Goal: Task Accomplishment & Management: Use online tool/utility

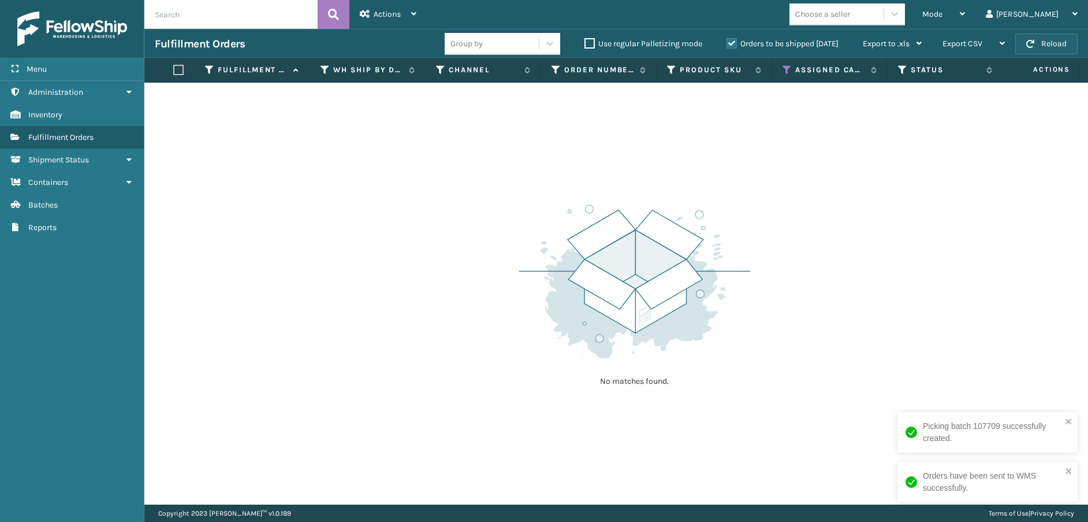
click at [1048, 45] on button "Reload" at bounding box center [1046, 44] width 62 height 21
click at [787, 69] on icon at bounding box center [787, 70] width 9 height 10
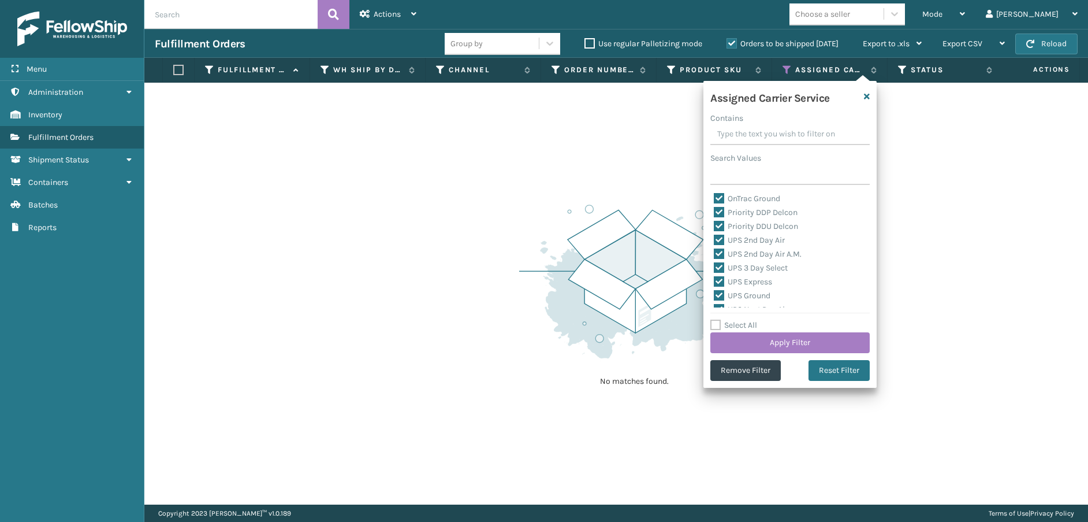
click at [714, 322] on label "Select All" at bounding box center [733, 325] width 47 height 10
click at [714, 319] on input "Select All" at bounding box center [796, 318] width 173 height 1
checkbox input "true"
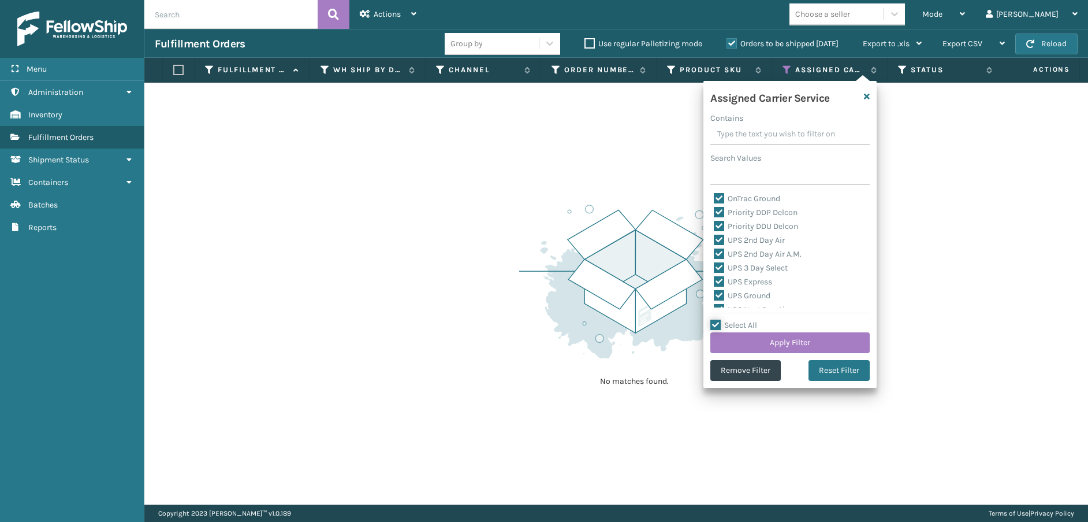
checkbox input "true"
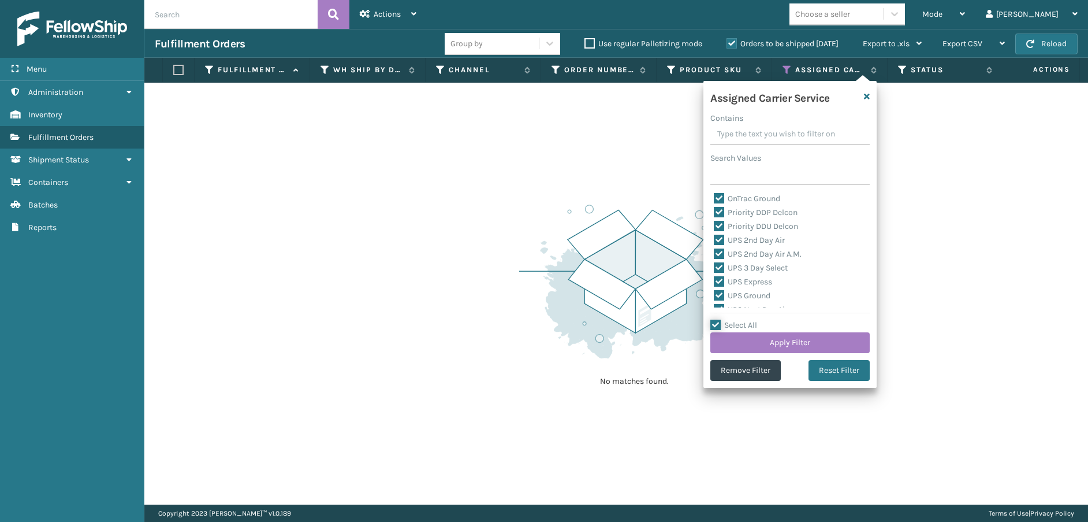
checkbox input "true"
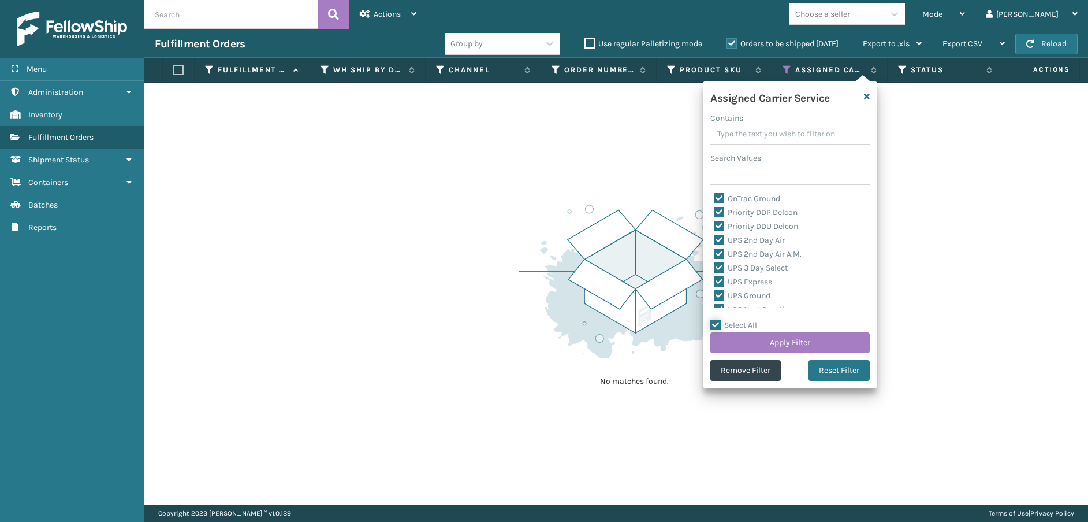
checkbox input "true"
click at [714, 325] on label "Select All" at bounding box center [733, 325] width 47 height 10
click at [714, 319] on input "Select All" at bounding box center [796, 318] width 173 height 1
checkbox input "false"
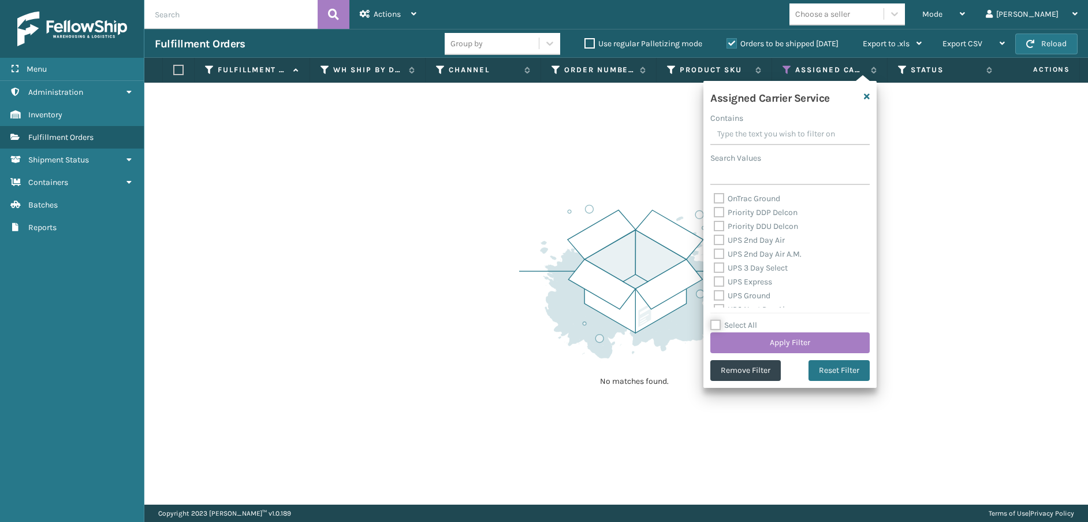
checkbox input "false"
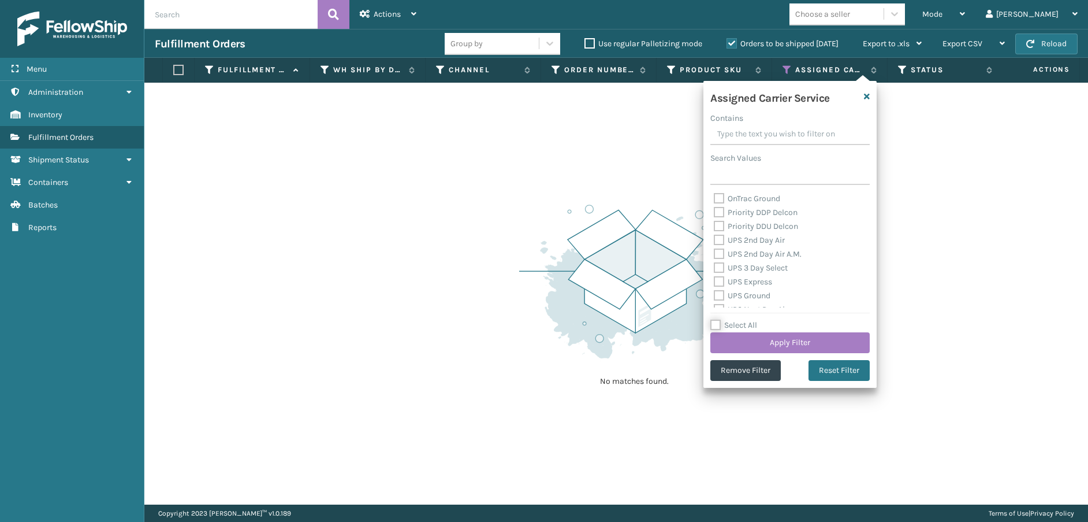
checkbox input "false"
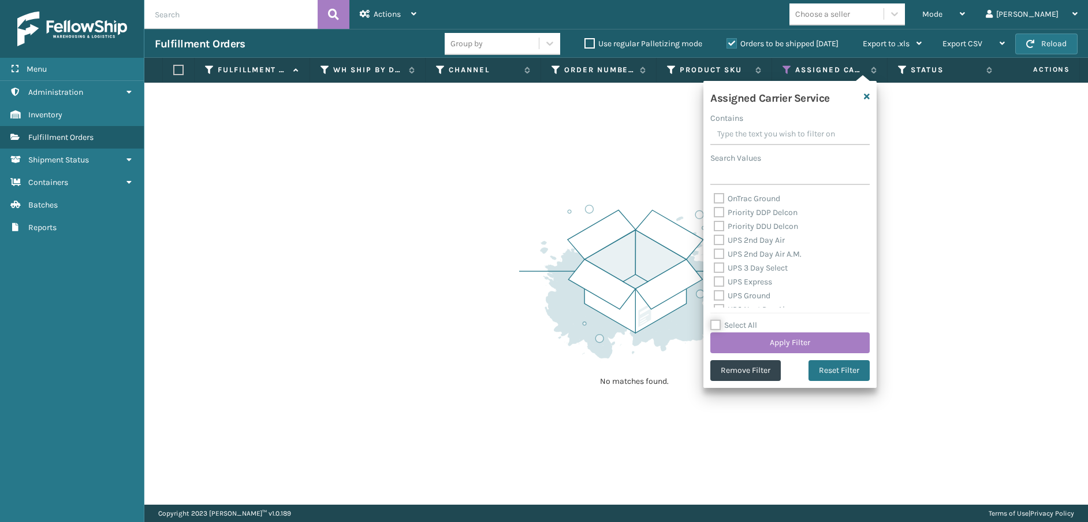
checkbox input "false"
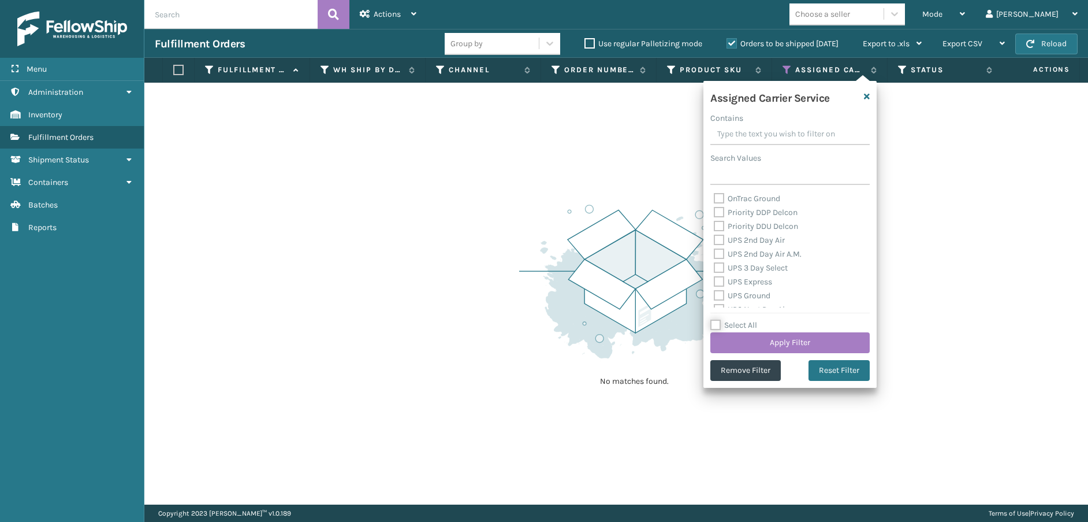
checkbox input "false"
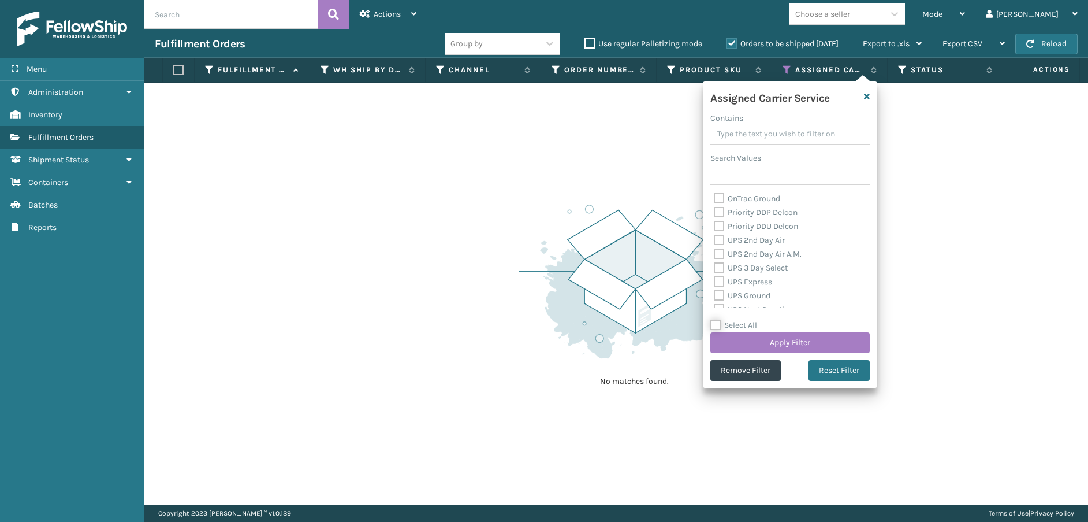
checkbox input "false"
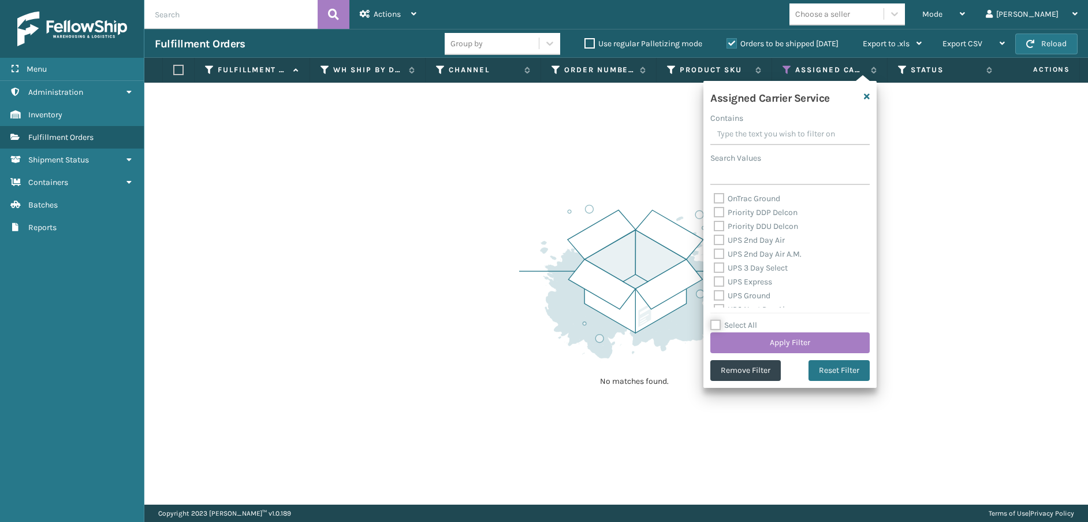
checkbox input "false"
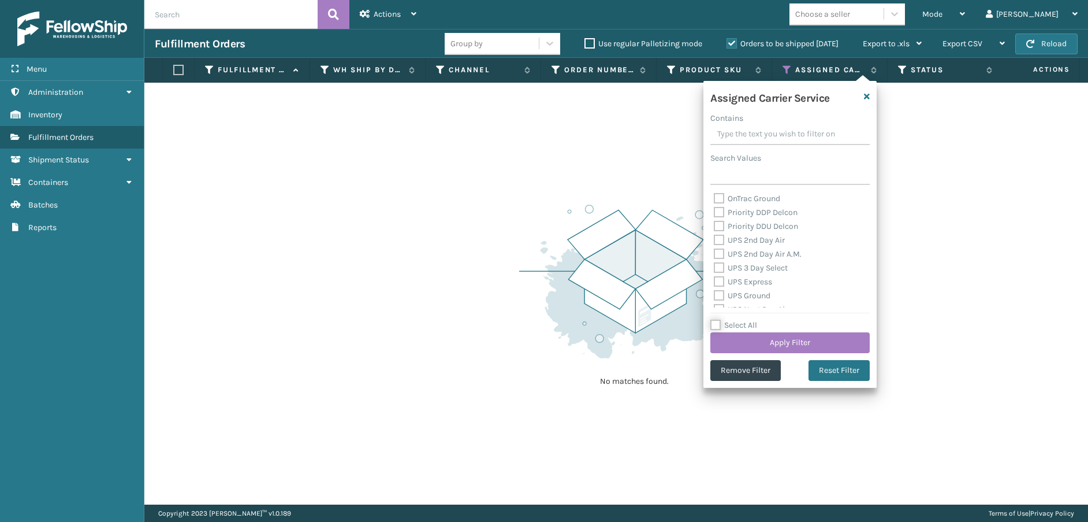
checkbox input "false"
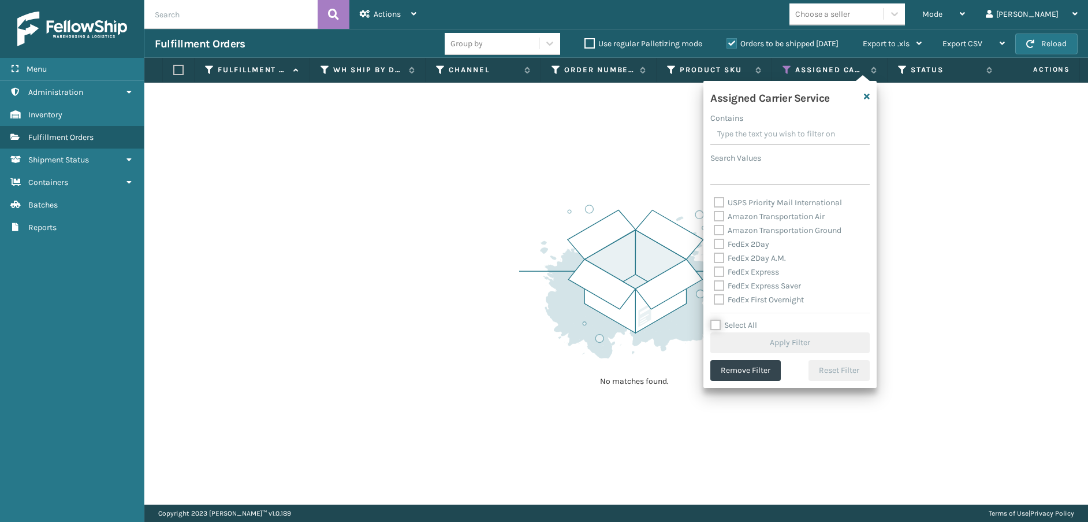
scroll to position [356, 0]
click at [720, 301] on label "LTL" at bounding box center [726, 300] width 25 height 10
click at [714, 301] on input "LTL" at bounding box center [714, 297] width 1 height 8
checkbox input "true"
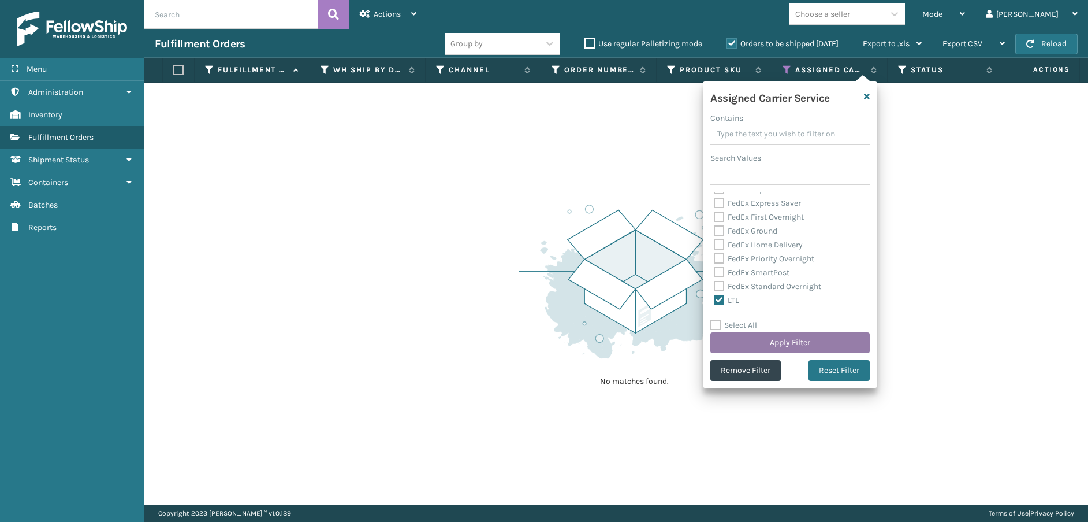
click at [741, 342] on button "Apply Filter" at bounding box center [789, 342] width 159 height 21
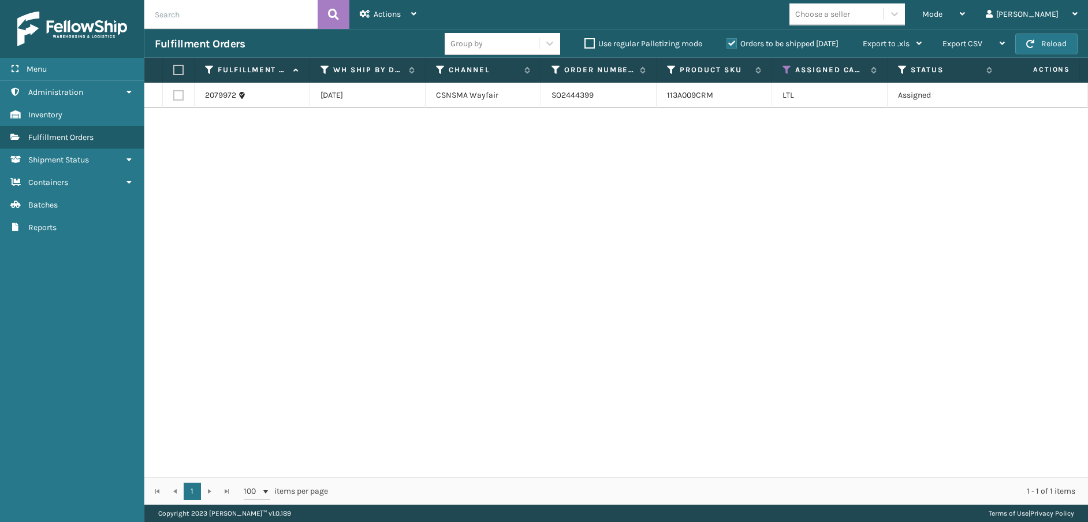
click at [176, 94] on label at bounding box center [178, 95] width 10 height 10
click at [174, 94] on input "checkbox" at bounding box center [173, 94] width 1 height 8
checkbox input "true"
click at [414, 17] on icon at bounding box center [413, 14] width 5 height 8
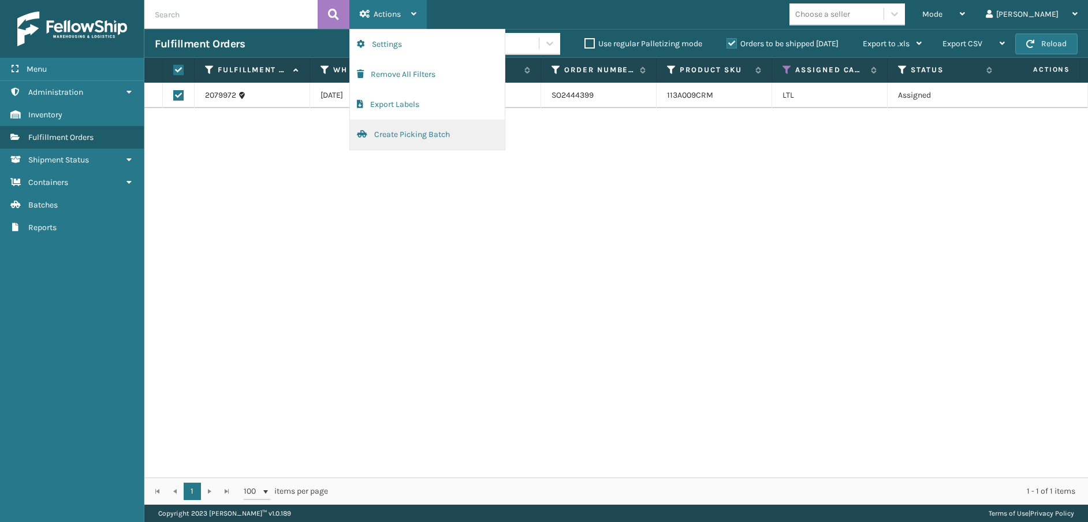
click at [415, 131] on button "Create Picking Batch" at bounding box center [427, 135] width 155 height 30
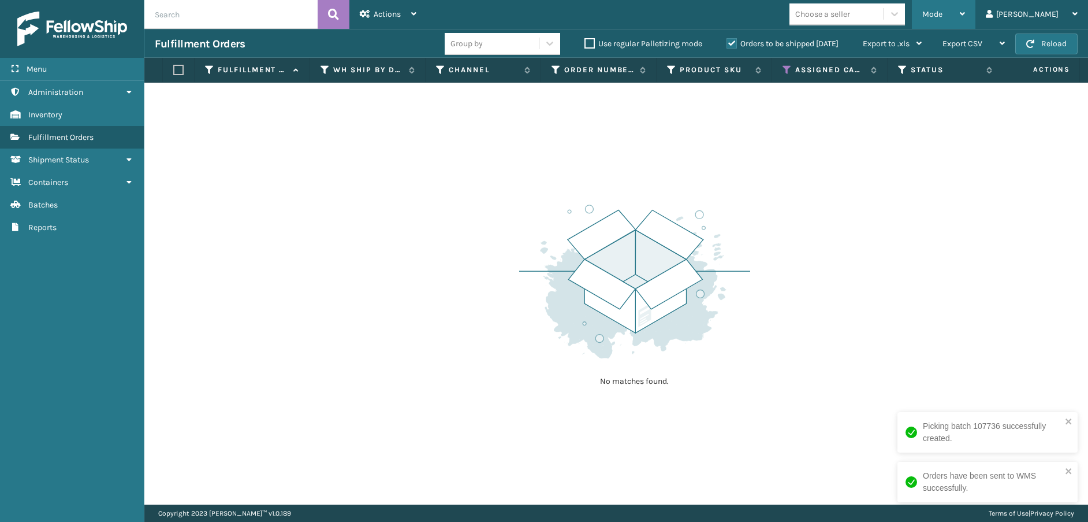
click at [943, 10] on span "Mode" at bounding box center [932, 14] width 20 height 10
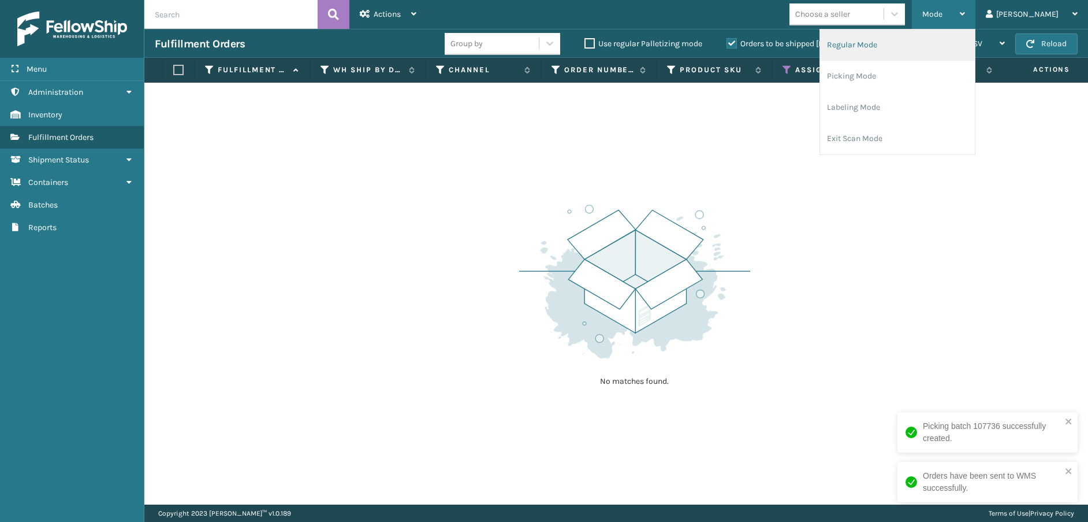
click at [955, 38] on li "Regular Mode" at bounding box center [897, 44] width 155 height 31
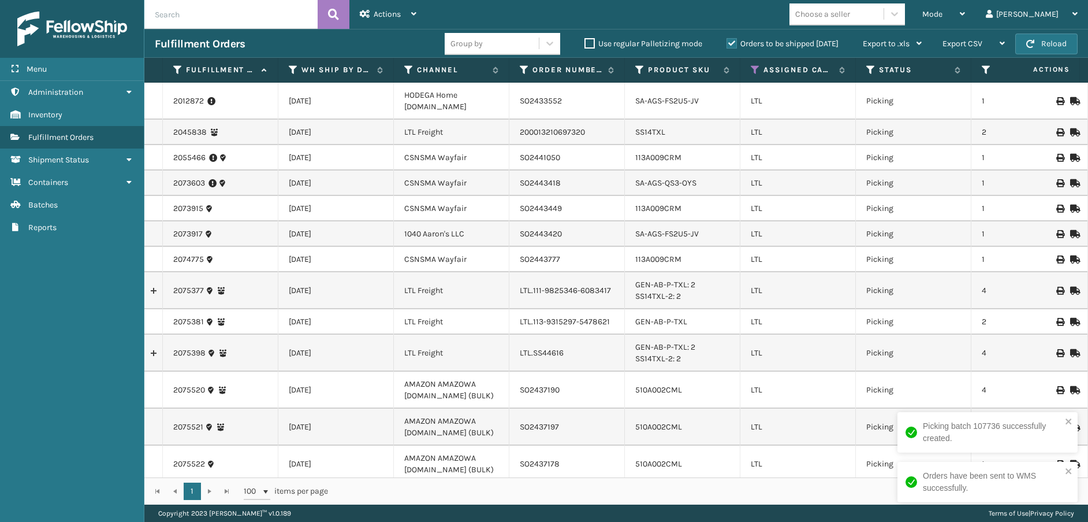
click at [177, 72] on icon at bounding box center [177, 70] width 9 height 10
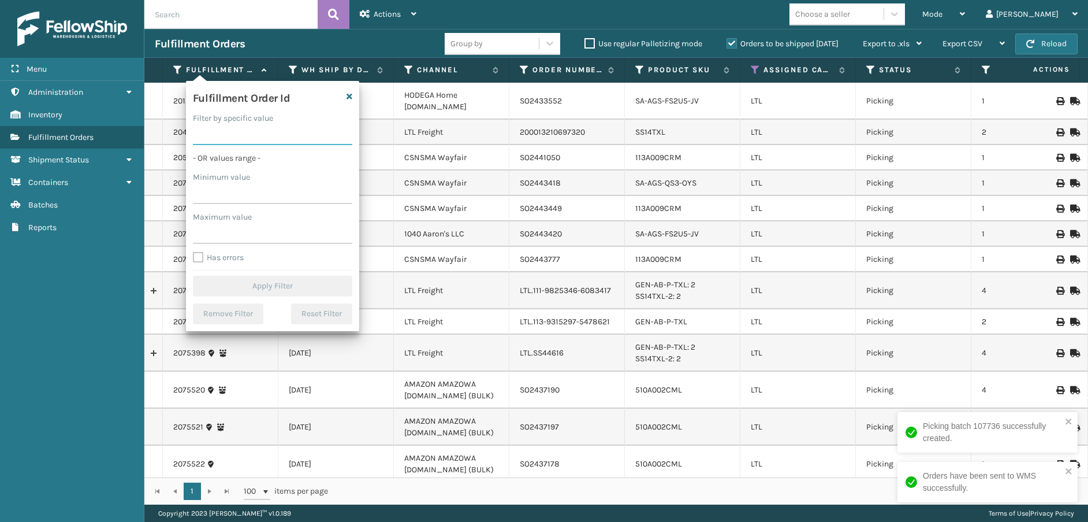
click at [218, 133] on input "Filter by specific value" at bounding box center [272, 134] width 159 height 21
paste input "2079443"
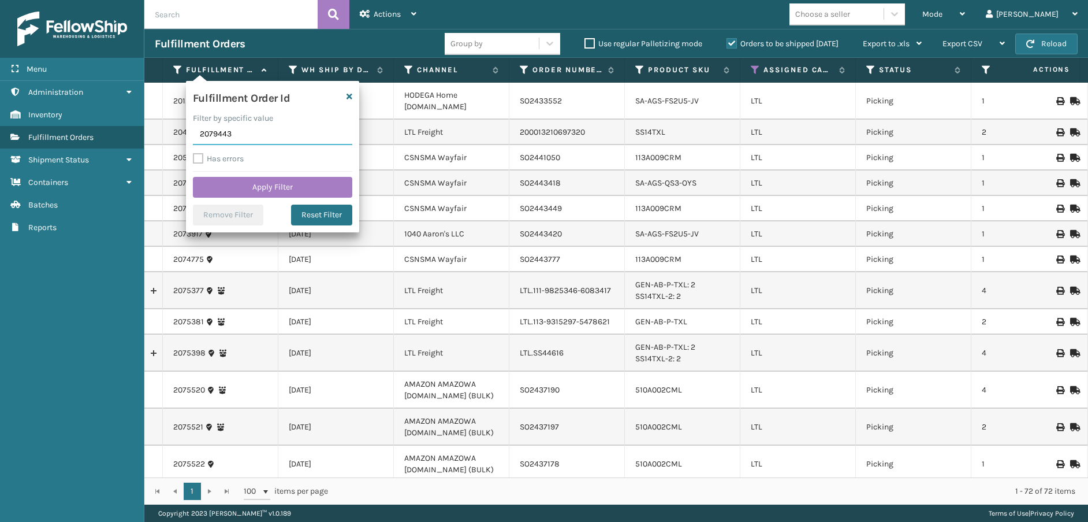
click at [214, 130] on input "2079443" at bounding box center [272, 134] width 159 height 21
type input "2079443"
click button "Apply Filter" at bounding box center [272, 187] width 159 height 21
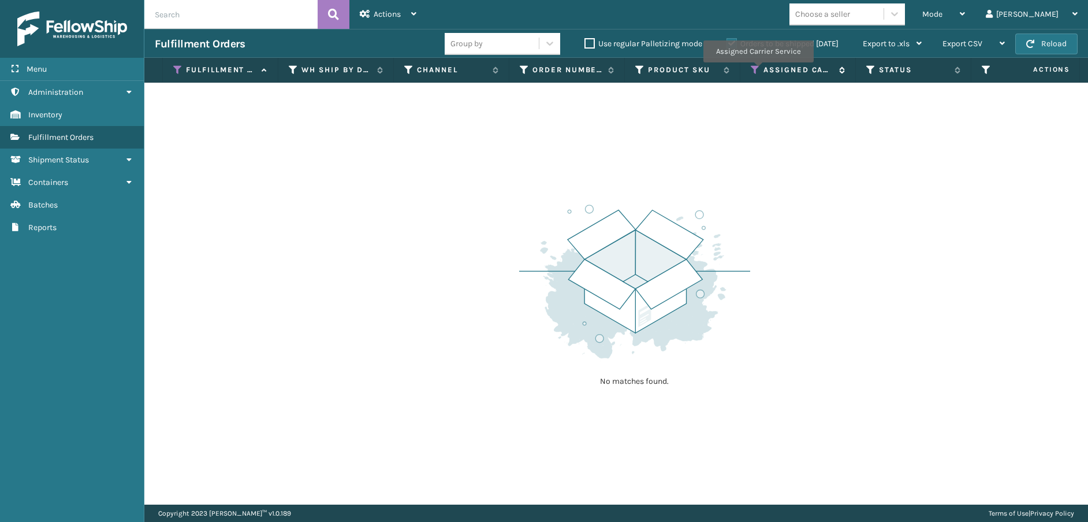
click at [758, 70] on icon at bounding box center [755, 70] width 9 height 10
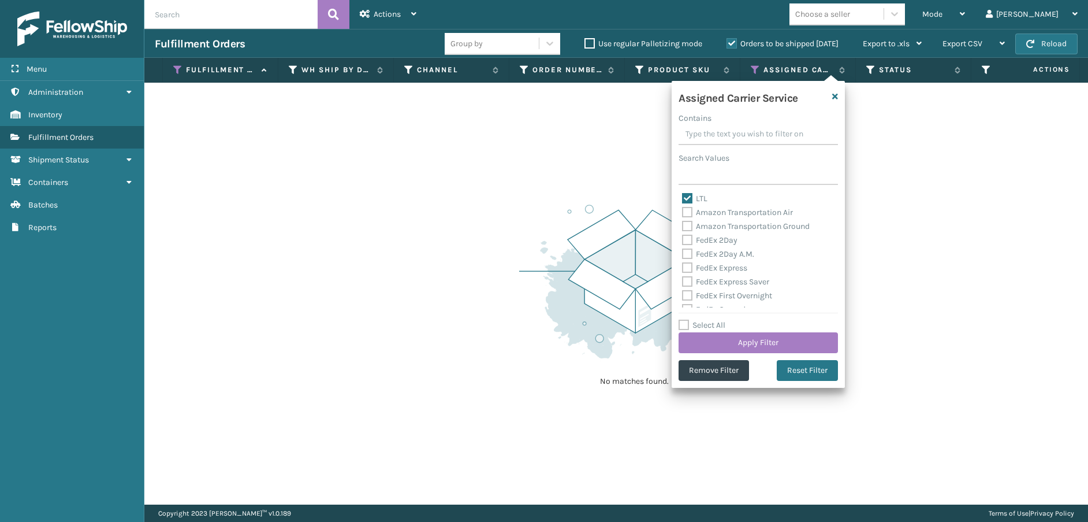
click at [680, 326] on label "Select All" at bounding box center [702, 325] width 47 height 10
click at [680, 319] on input "Select All" at bounding box center [765, 318] width 173 height 1
checkbox input "true"
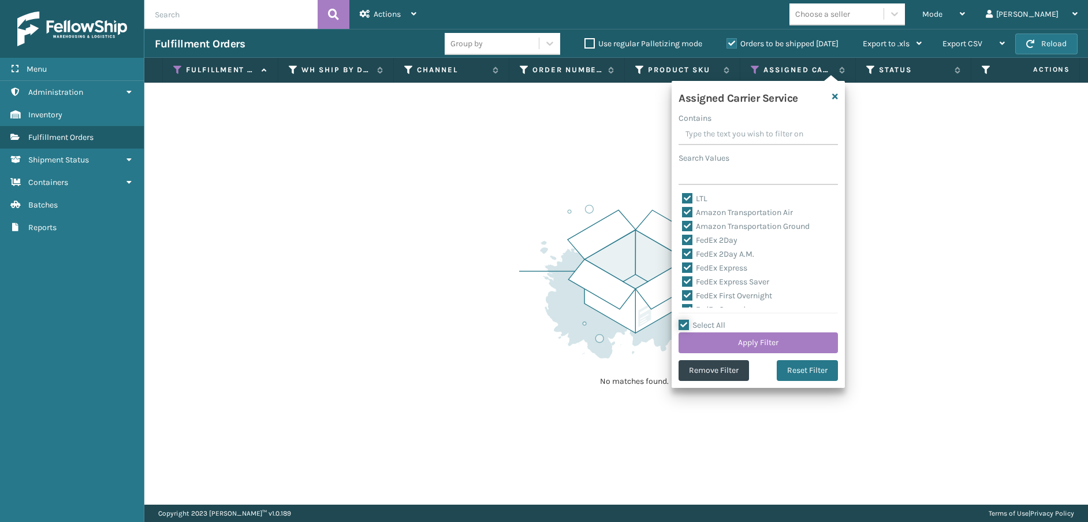
checkbox input "true"
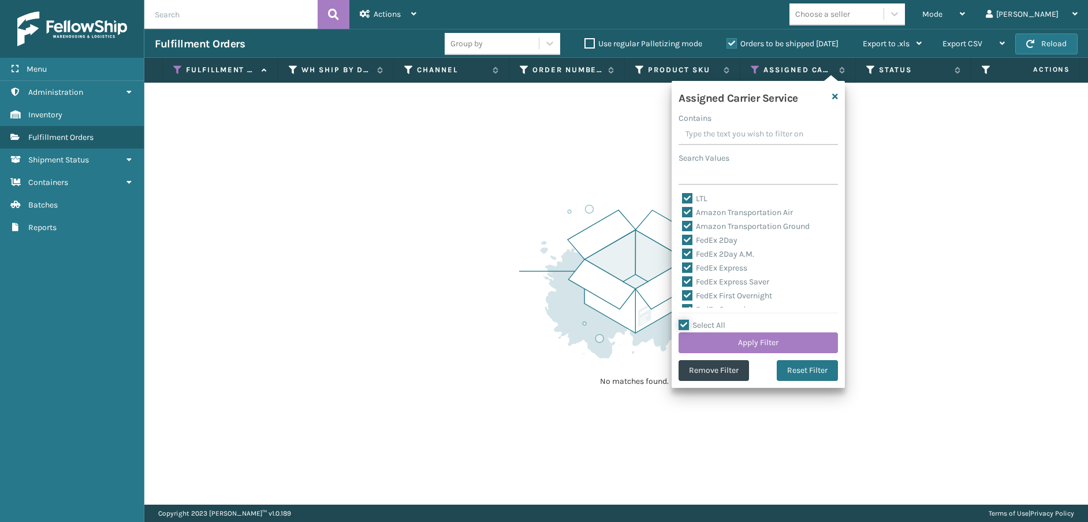
checkbox input "true"
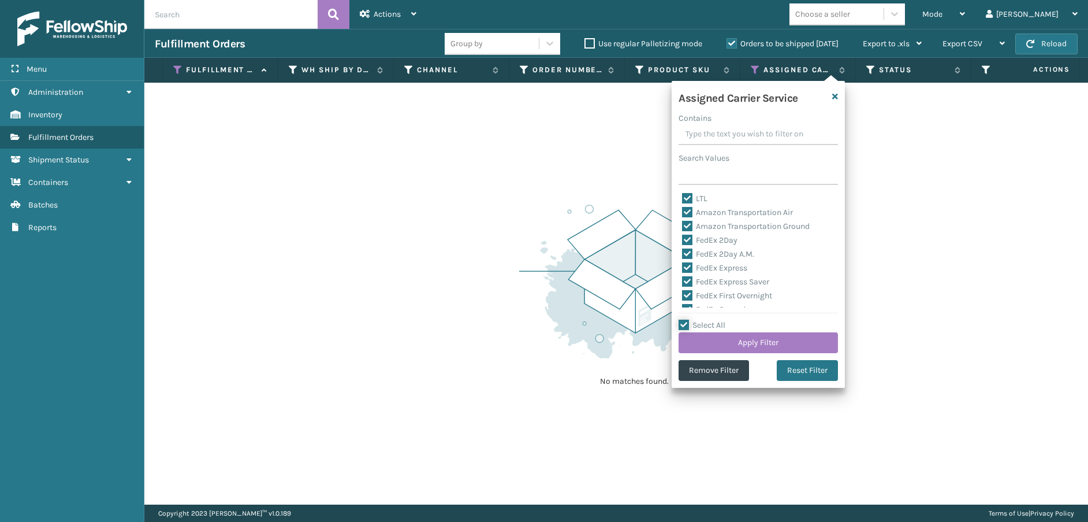
checkbox input "true"
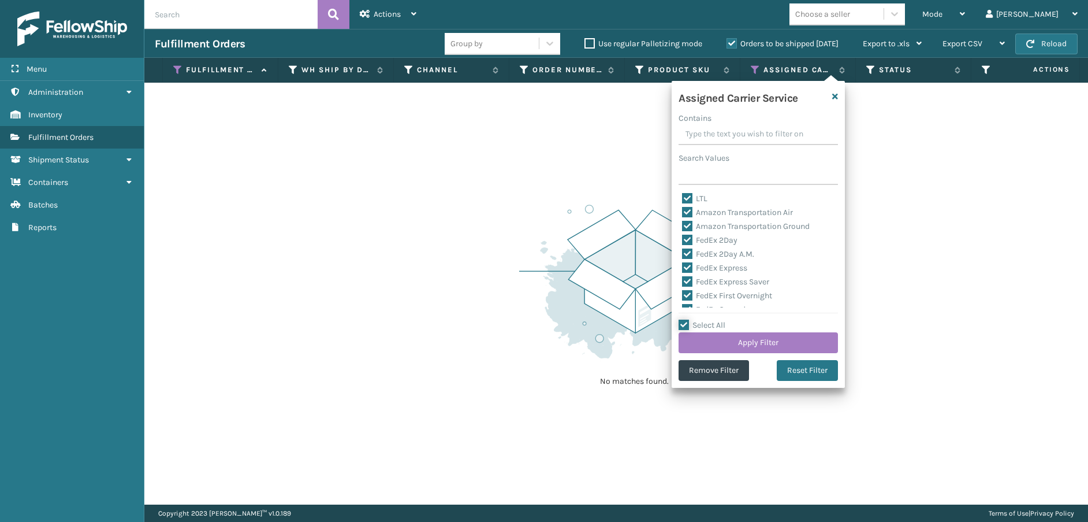
checkbox input "true"
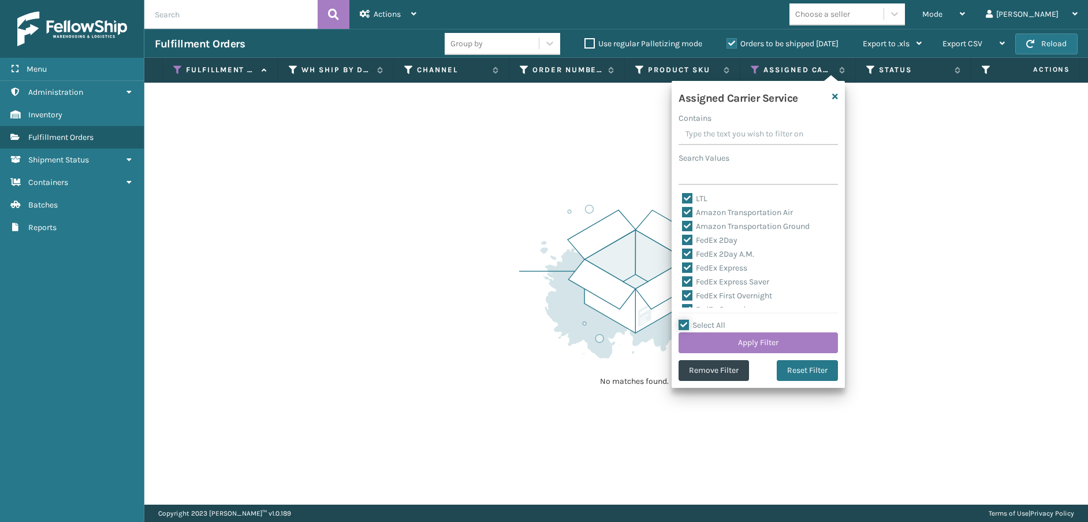
checkbox input "true"
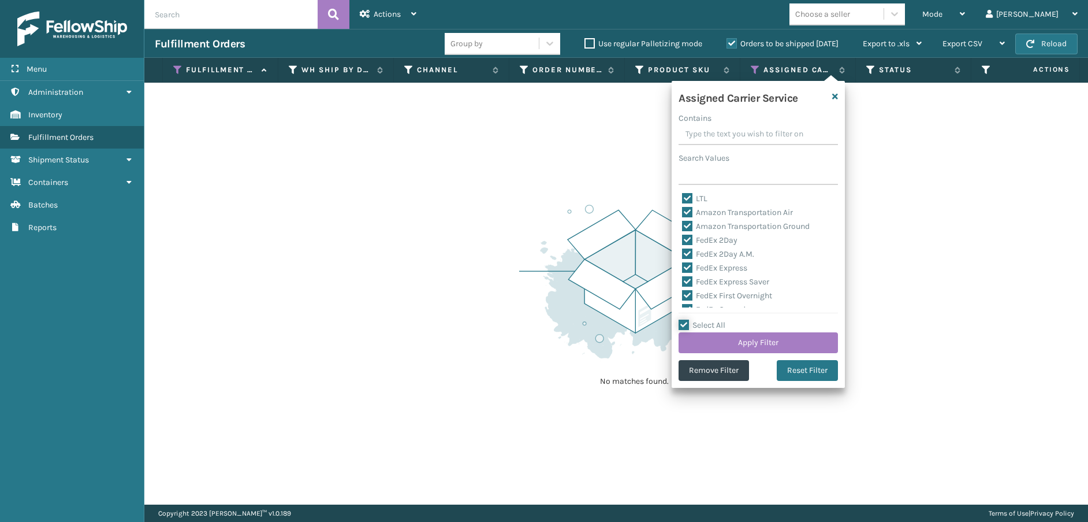
checkbox input "true"
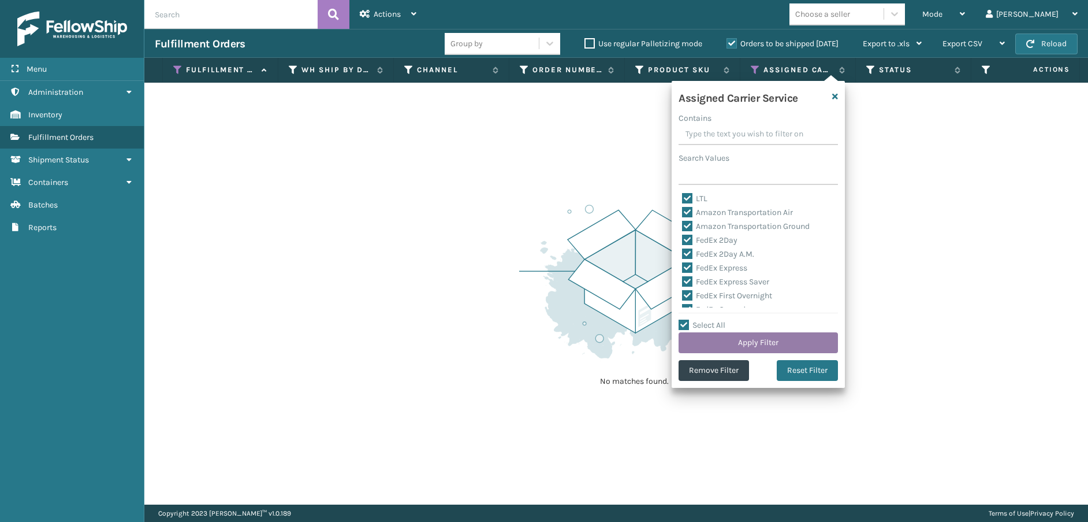
click at [719, 343] on button "Apply Filter" at bounding box center [758, 342] width 159 height 21
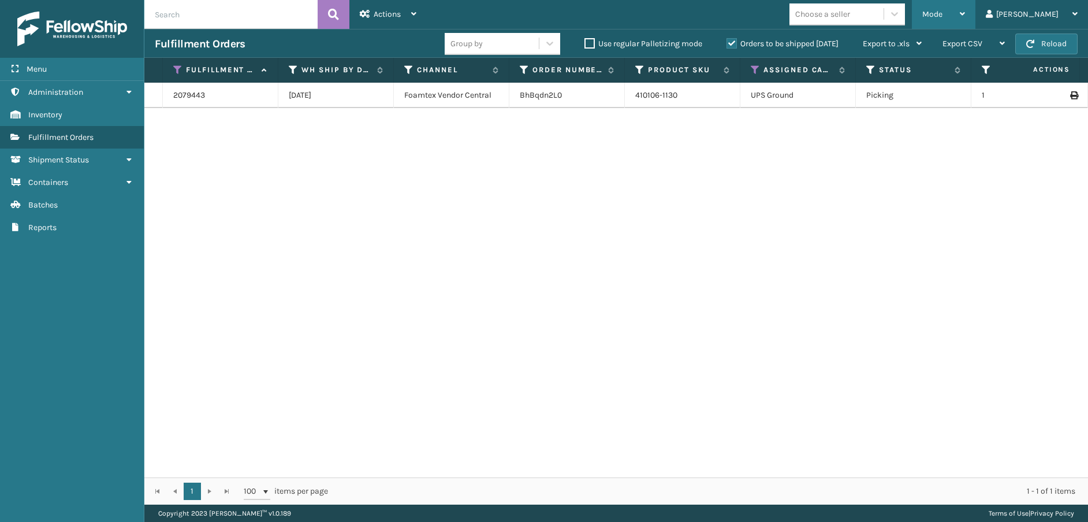
click at [962, 14] on div "Mode Regular Mode Picking Mode Labeling Mode Exit Scan Mode" at bounding box center [944, 14] width 64 height 29
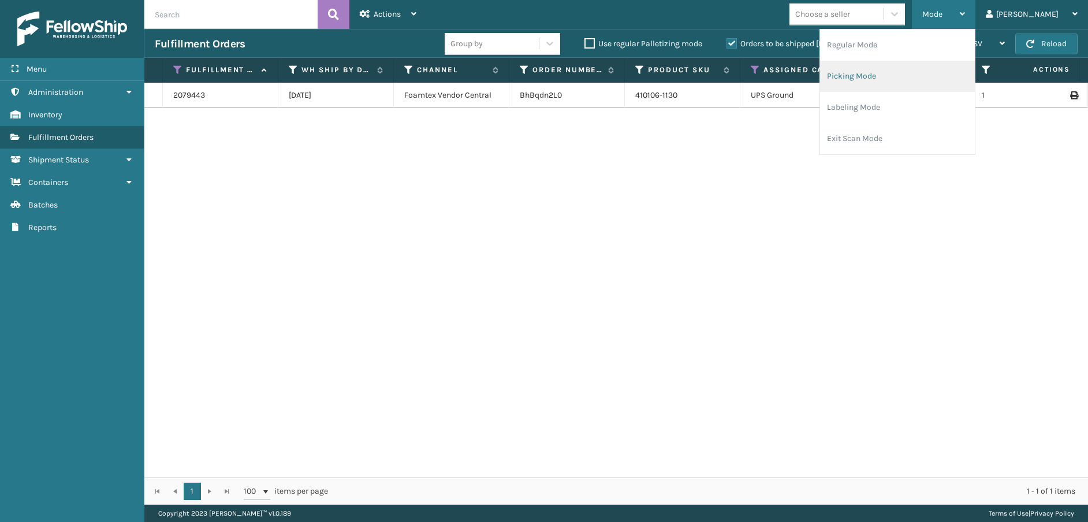
click at [911, 83] on li "Picking Mode" at bounding box center [897, 76] width 155 height 31
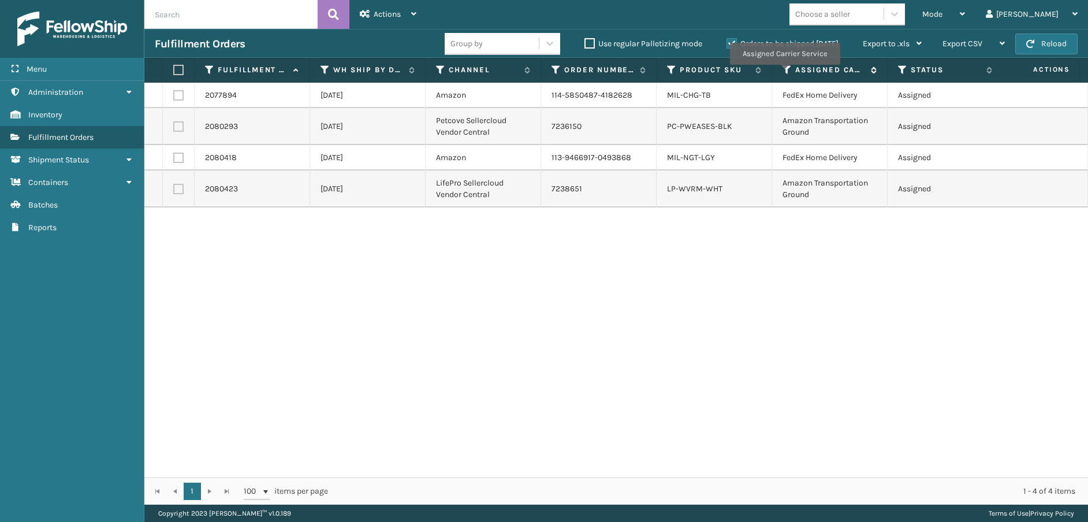
click at [784, 73] on icon at bounding box center [787, 70] width 9 height 10
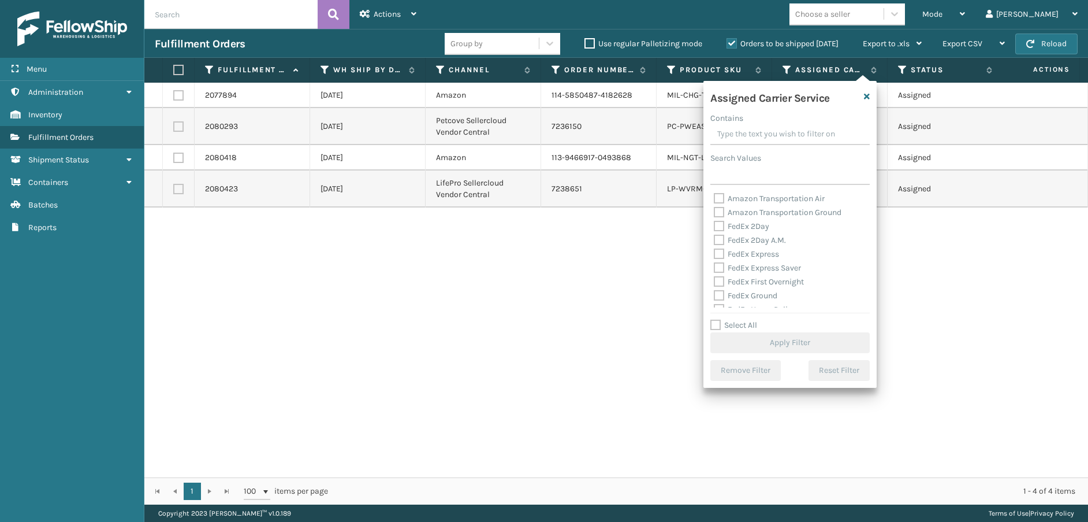
click at [718, 224] on label "FedEx 2Day" at bounding box center [741, 226] width 55 height 10
click at [714, 224] on input "FedEx 2Day" at bounding box center [714, 223] width 1 height 8
checkbox input "true"
click at [720, 237] on label "FedEx 2Day A.M." at bounding box center [750, 240] width 72 height 10
click at [714, 237] on input "FedEx 2Day A.M." at bounding box center [714, 237] width 1 height 8
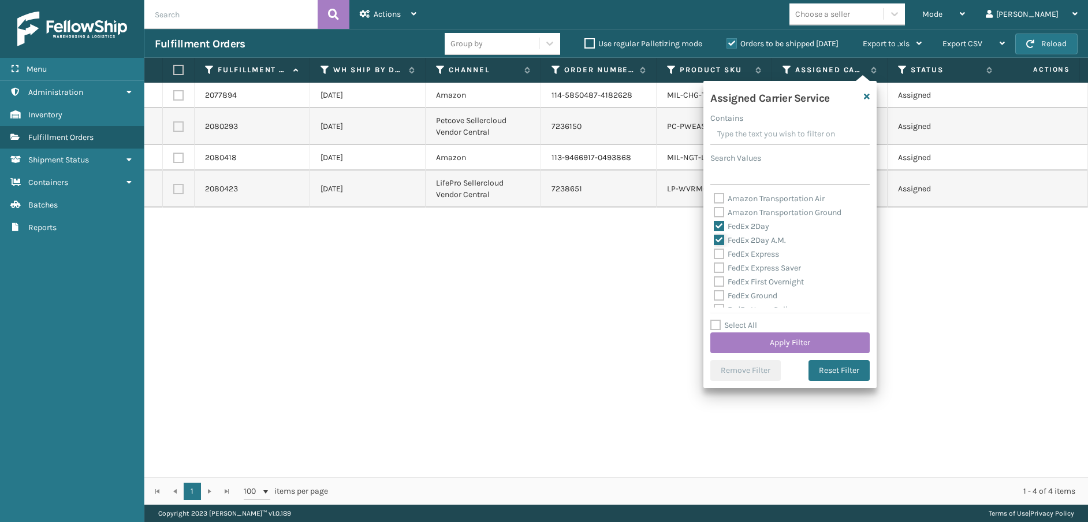
checkbox input "true"
click at [716, 251] on label "FedEx Express" at bounding box center [746, 254] width 65 height 10
click at [714, 251] on input "FedEx Express" at bounding box center [714, 251] width 1 height 8
checkbox input "true"
click at [717, 269] on label "FedEx Express Saver" at bounding box center [757, 268] width 87 height 10
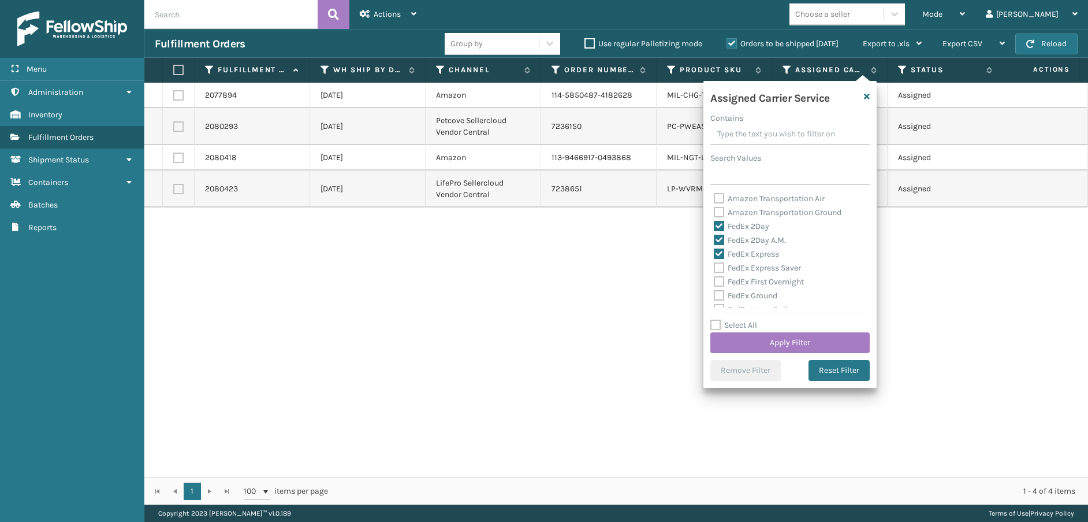
click at [714, 269] on input "FedEx Express Saver" at bounding box center [714, 265] width 1 height 8
checkbox input "true"
click at [717, 282] on label "FedEx First Overnight" at bounding box center [759, 282] width 90 height 10
click at [714, 282] on input "FedEx First Overnight" at bounding box center [714, 279] width 1 height 8
checkbox input "true"
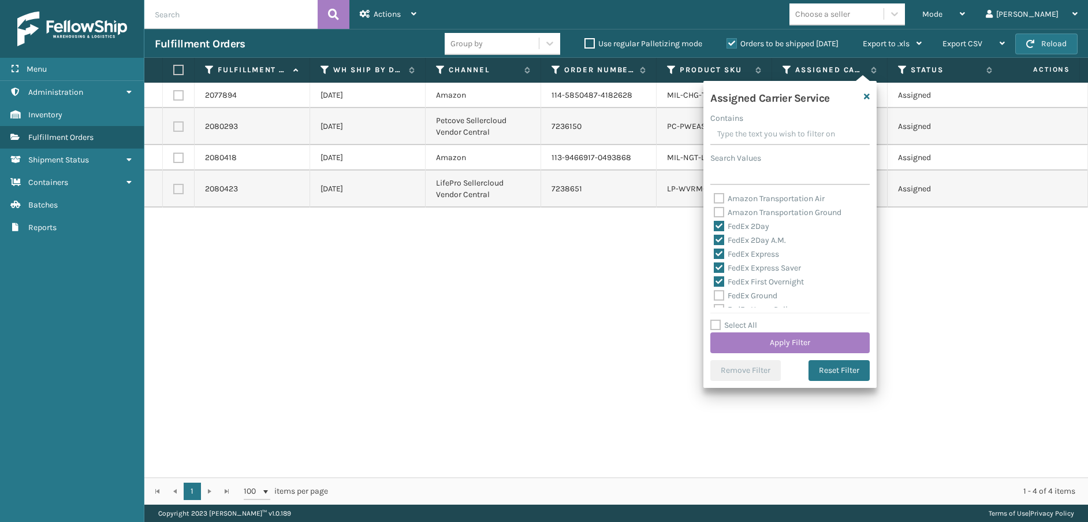
click at [718, 295] on label "FedEx Ground" at bounding box center [746, 296] width 64 height 10
click at [714, 295] on input "FedEx Ground" at bounding box center [714, 293] width 1 height 8
checkbox input "true"
click at [722, 254] on label "FedEx Home Delivery" at bounding box center [758, 252] width 89 height 10
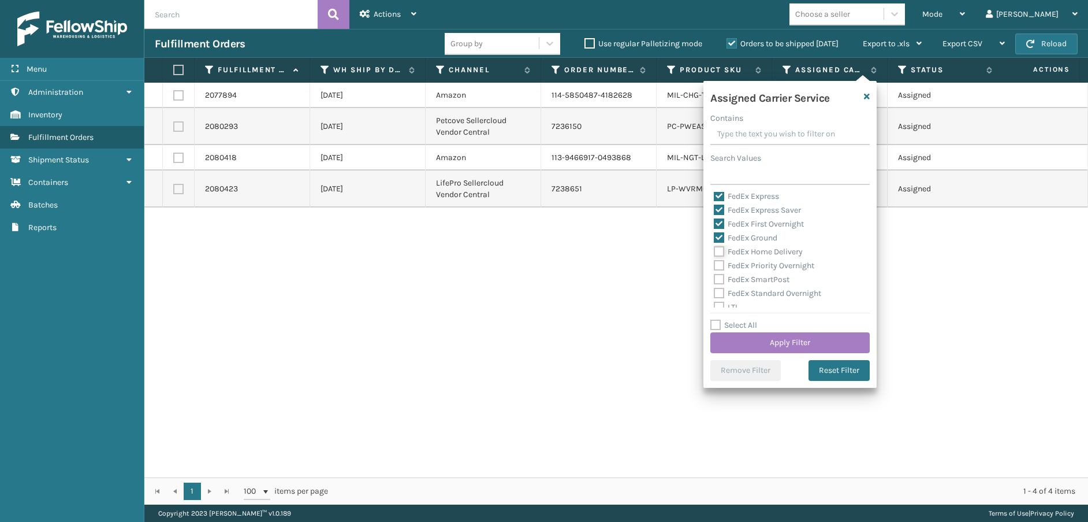
click at [714, 252] on input "FedEx Home Delivery" at bounding box center [714, 249] width 1 height 8
checkbox input "true"
click at [722, 264] on label "FedEx Priority Overnight" at bounding box center [764, 265] width 101 height 10
click at [714, 264] on input "FedEx Priority Overnight" at bounding box center [714, 263] width 1 height 8
checkbox input "true"
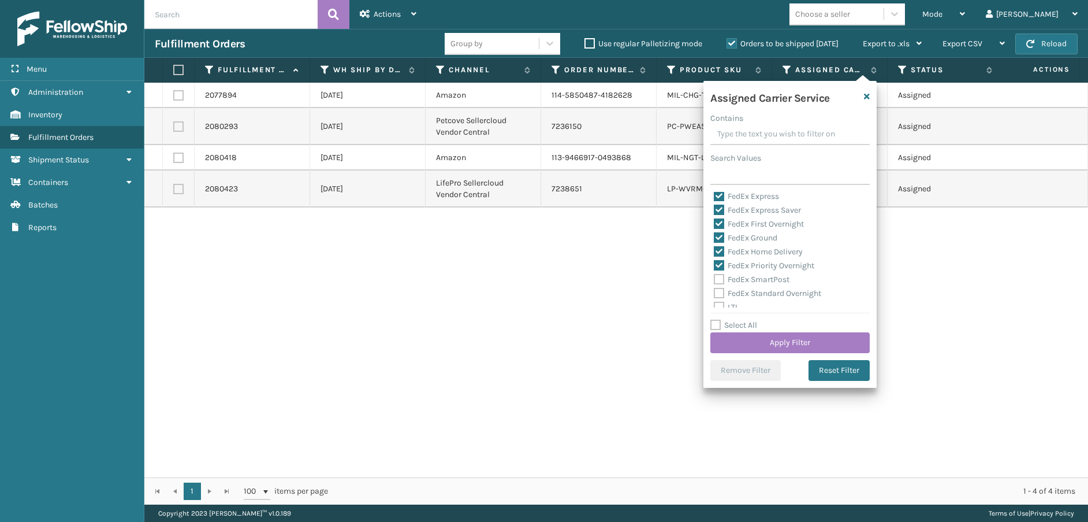
click at [721, 279] on label "FedEx SmartPost" at bounding box center [752, 279] width 76 height 10
click at [714, 279] on input "FedEx SmartPost" at bounding box center [714, 277] width 1 height 8
checkbox input "true"
click at [720, 291] on label "FedEx Standard Overnight" at bounding box center [767, 293] width 107 height 10
click at [714, 291] on input "FedEx Standard Overnight" at bounding box center [714, 290] width 1 height 8
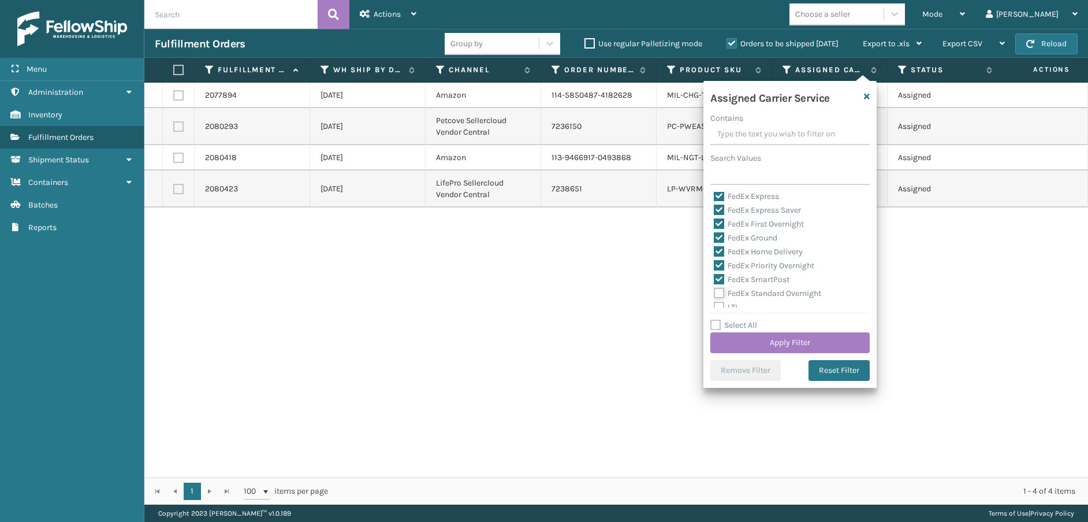
checkbox input "true"
click at [757, 344] on button "Apply Filter" at bounding box center [789, 342] width 159 height 21
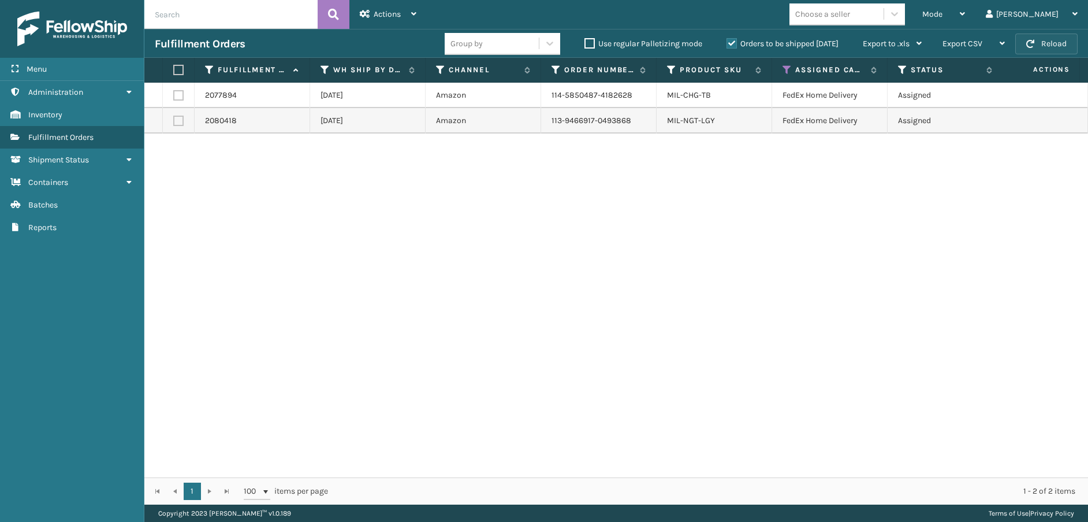
click at [1074, 45] on button "Reload" at bounding box center [1046, 44] width 62 height 21
click at [1062, 46] on button "Reload" at bounding box center [1046, 44] width 62 height 21
